Goal: Find specific page/section: Find specific page/section

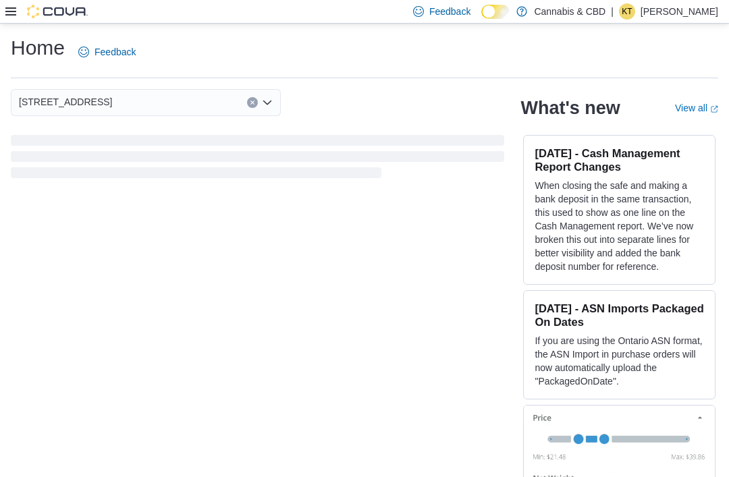
click at [247, 103] on button "Clear input" at bounding box center [252, 102] width 11 height 11
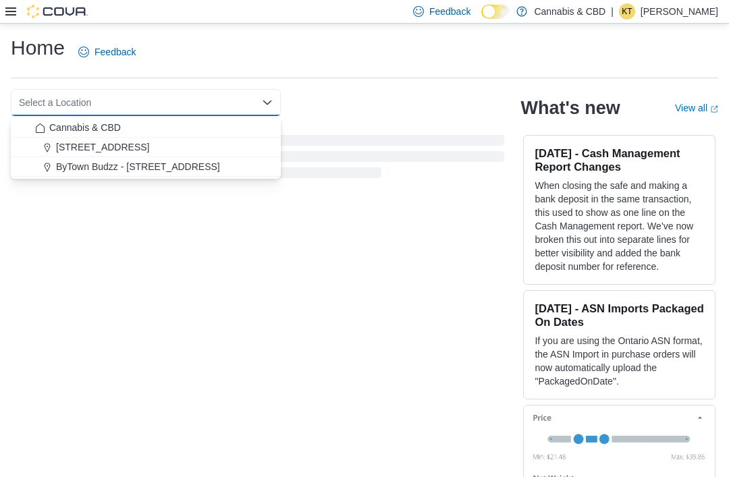
click at [117, 130] on span "Cannabis & CBD" at bounding box center [85, 127] width 72 height 13
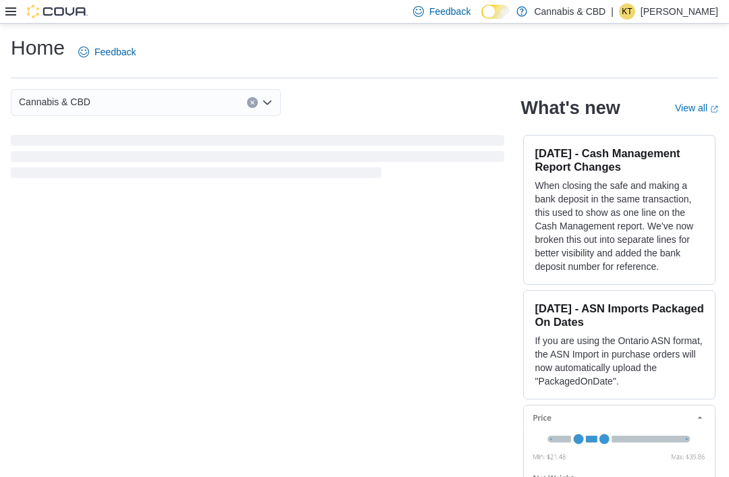
click at [405, 119] on div "Cannabis & CBD Combo box. Selected. Cannabis & CBD. Press Backspace to delete C…" at bounding box center [257, 135] width 493 height 92
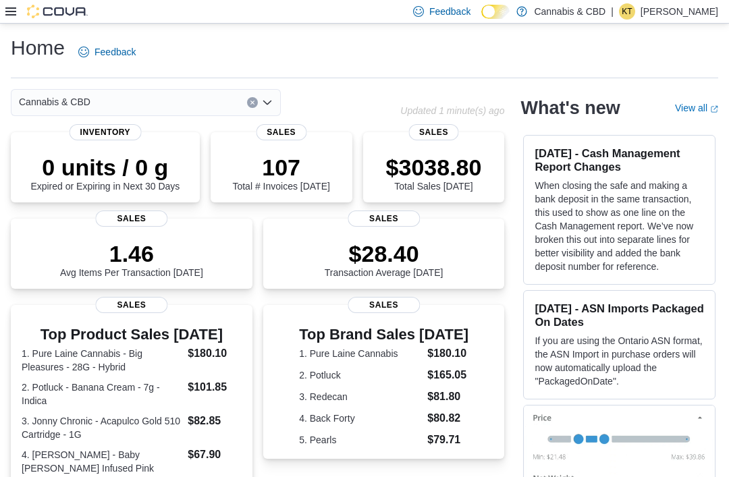
click at [171, 103] on div "Cannabis & CBD" at bounding box center [146, 102] width 270 height 27
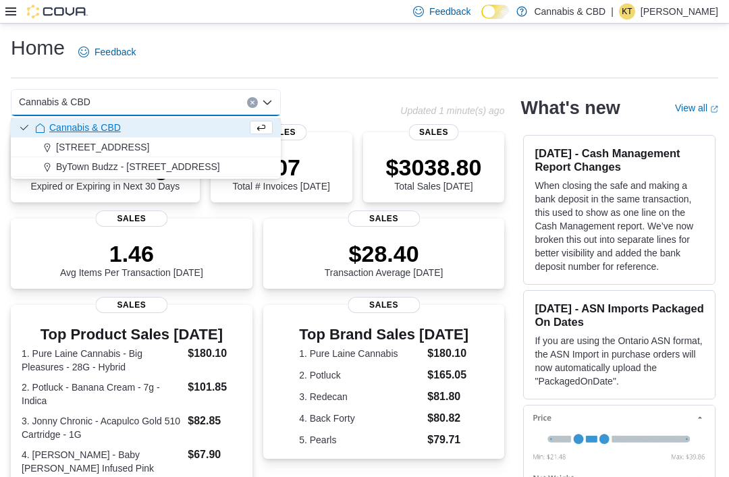
click at [181, 171] on span "ByTown Budzz - 373 Somerset St W." at bounding box center [138, 166] width 164 height 13
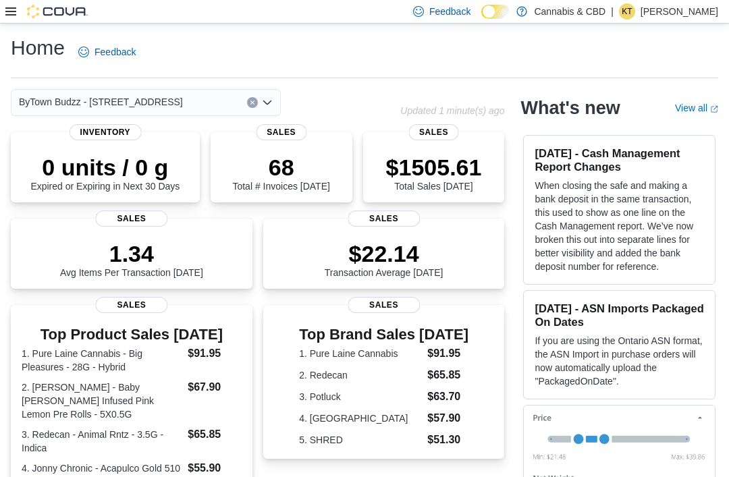
click at [252, 100] on button "Clear input" at bounding box center [252, 102] width 11 height 11
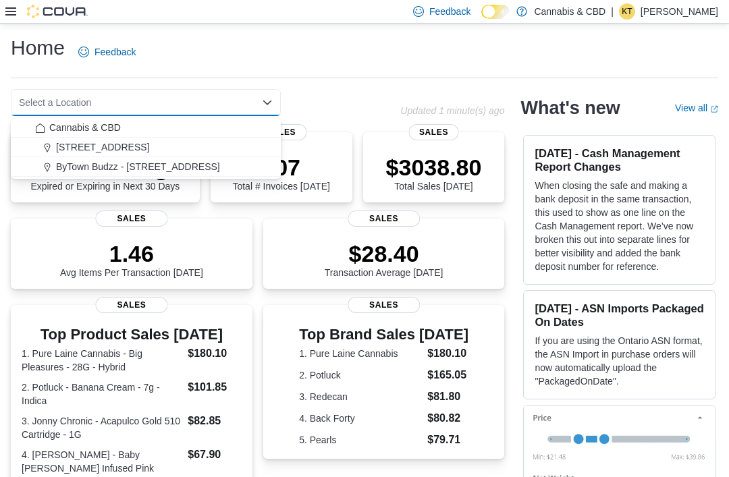
click at [149, 146] on span "4-5556 Manotick Main St." at bounding box center [102, 146] width 93 height 13
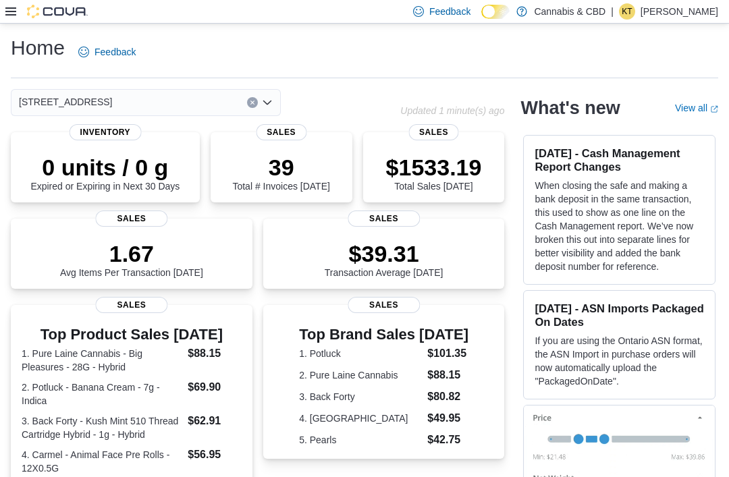
click at [6, 13] on icon at bounding box center [10, 11] width 11 height 11
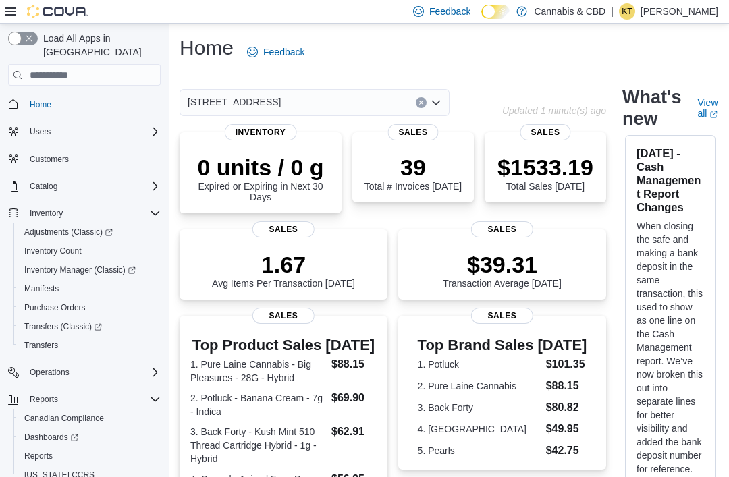
click at [79, 264] on span "Inventory Manager (Classic)" at bounding box center [79, 269] width 111 height 11
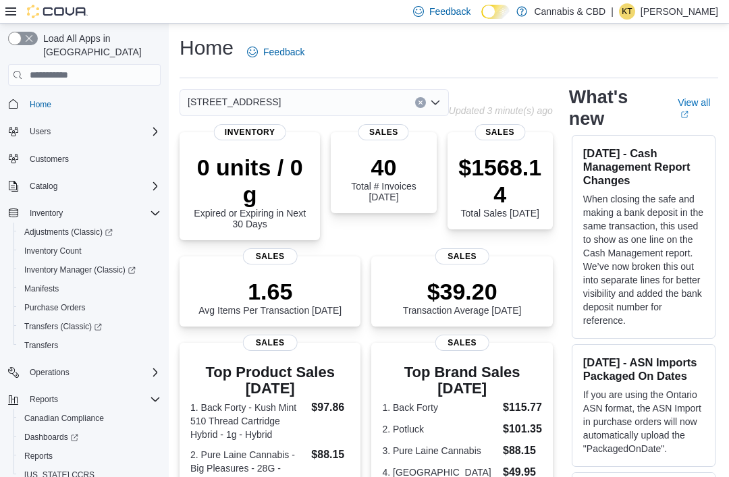
click at [420, 101] on button "Clear input" at bounding box center [420, 102] width 11 height 11
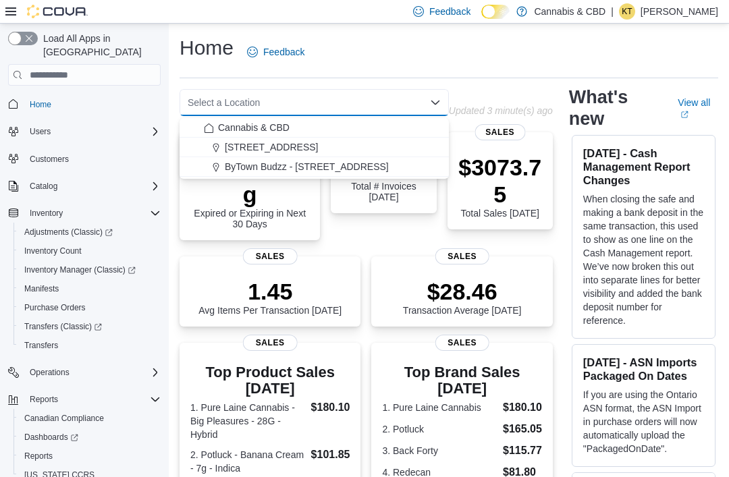
click at [345, 166] on span "ByTown Budzz - 373 Somerset St W." at bounding box center [307, 166] width 164 height 13
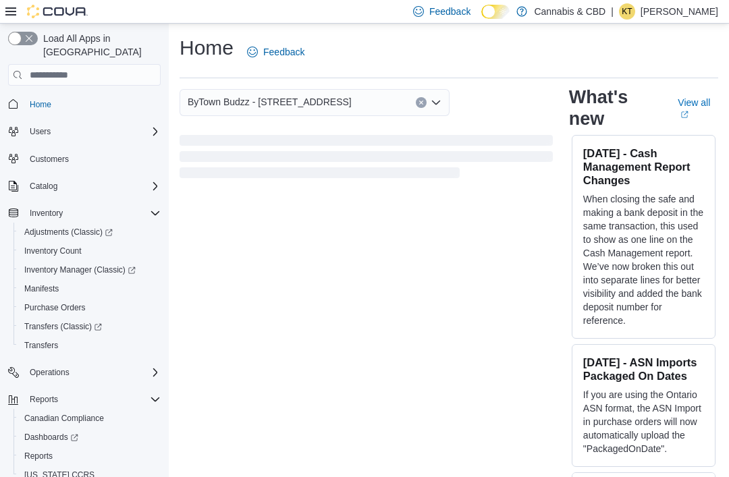
click at [345, 166] on span "Loading" at bounding box center [365, 159] width 373 height 43
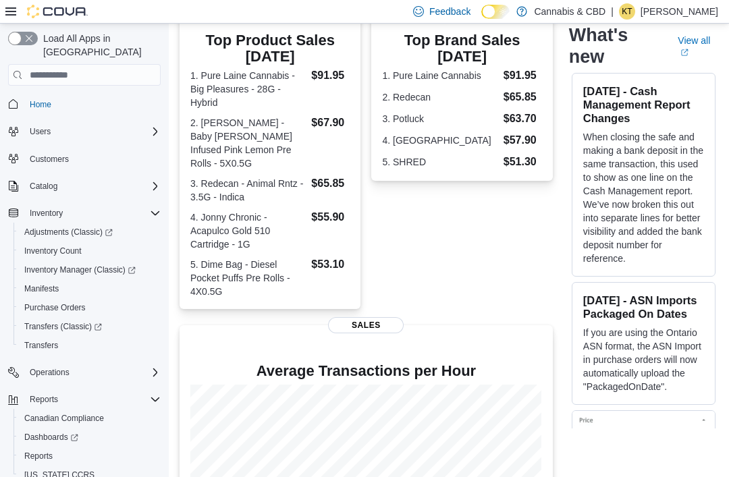
scroll to position [383, 0]
